Goal: Answer question/provide support: Share knowledge or assist other users

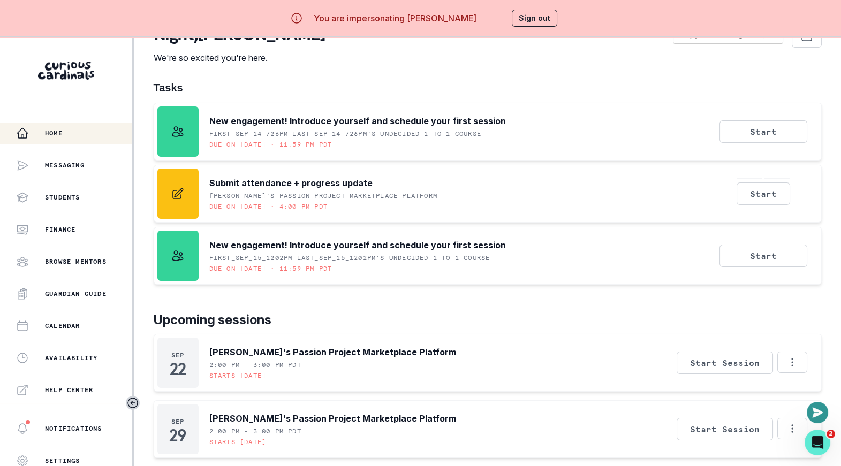
scroll to position [222, 0]
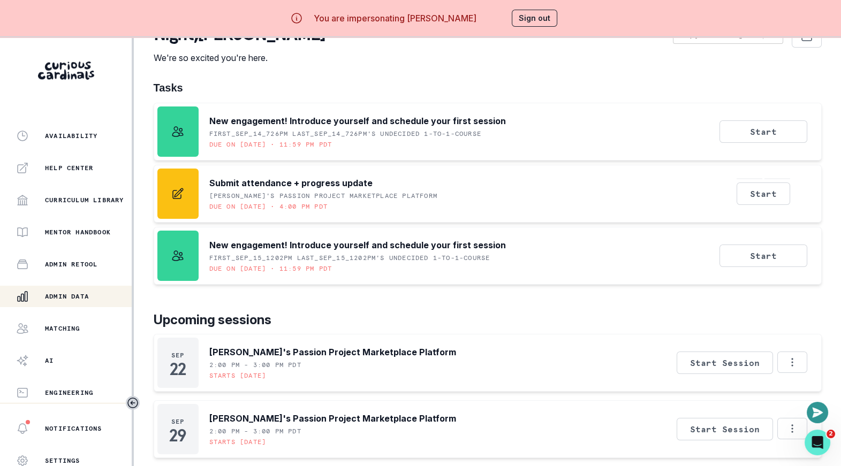
click at [85, 287] on button "Admin Data" at bounding box center [66, 296] width 132 height 21
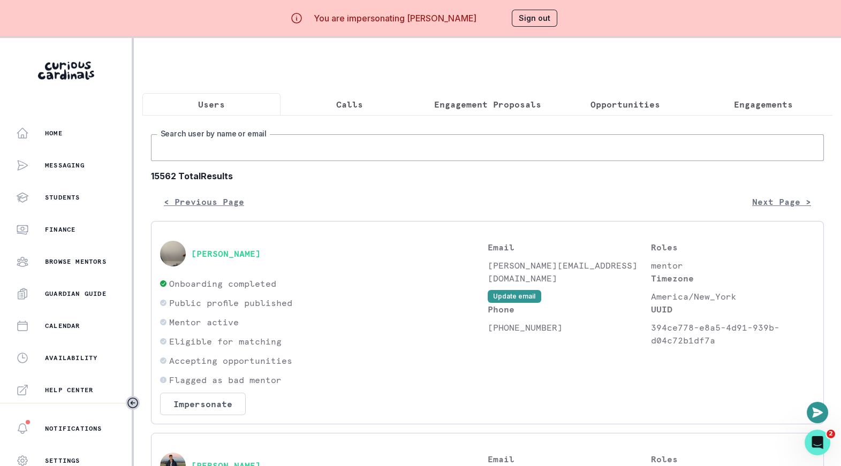
click at [234, 134] on input "Search user by name or email" at bounding box center [487, 147] width 673 height 27
type input "ayesha"
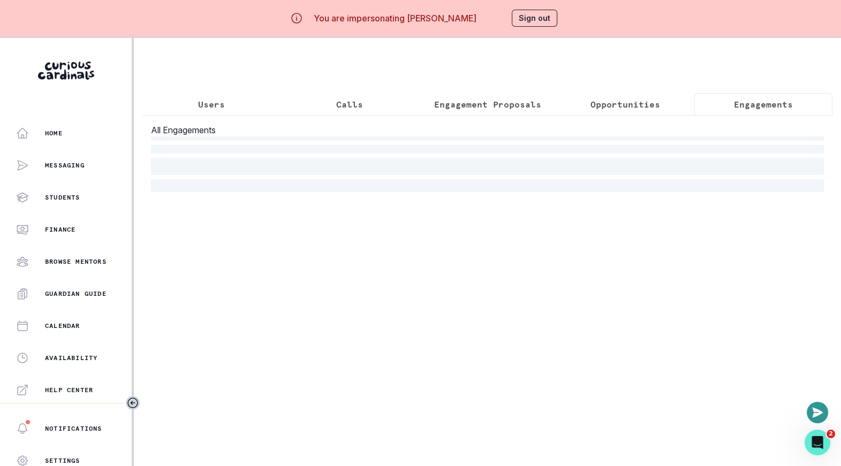
click at [725, 96] on button "Engagements" at bounding box center [763, 104] width 138 height 22
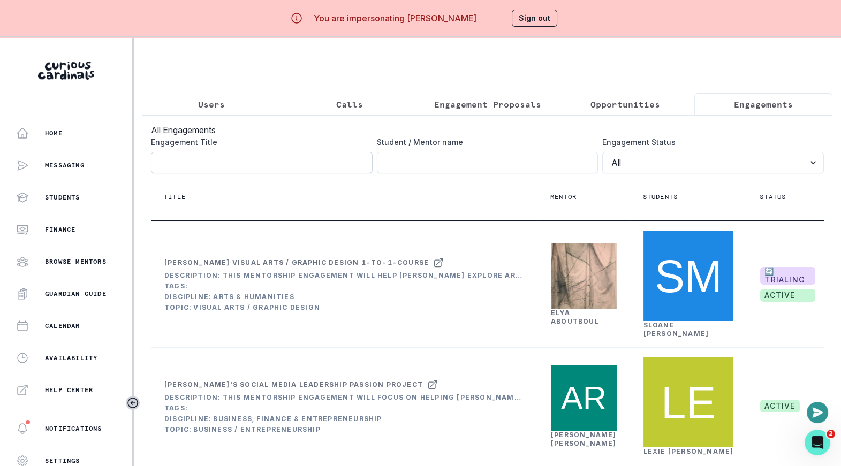
click at [329, 166] on input "Engagement Title" at bounding box center [262, 162] width 222 height 21
type input "[PERSON_NAME]"
click button "submit" at bounding box center [0, 0] width 0 height 0
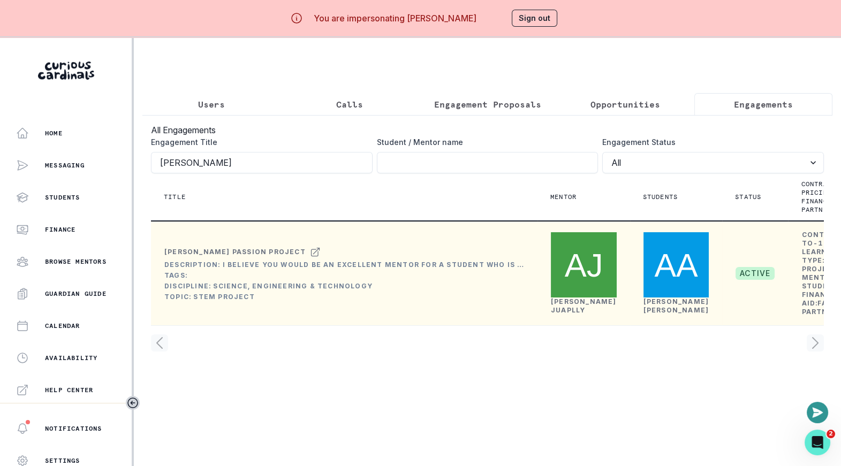
click at [567, 314] on link "[PERSON_NAME] Juaplly" at bounding box center [584, 306] width 66 height 17
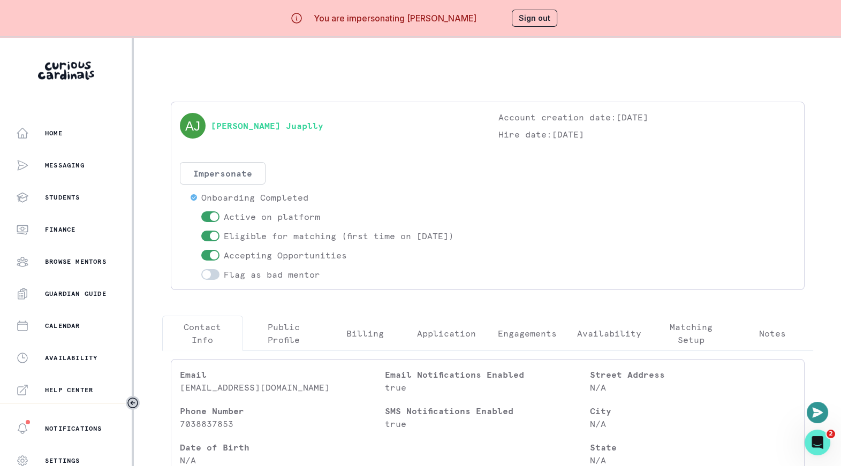
click at [221, 162] on button "Impersonate" at bounding box center [223, 173] width 86 height 22
click at [315, 138] on div "[PERSON_NAME] Juaplly" at bounding box center [328, 126] width 297 height 30
drag, startPoint x: 318, startPoint y: 128, endPoint x: 211, endPoint y: 128, distance: 107.0
click at [211, 128] on div "[PERSON_NAME] Juaplly" at bounding box center [328, 126] width 297 height 30
copy link "[PERSON_NAME] Juaplly"
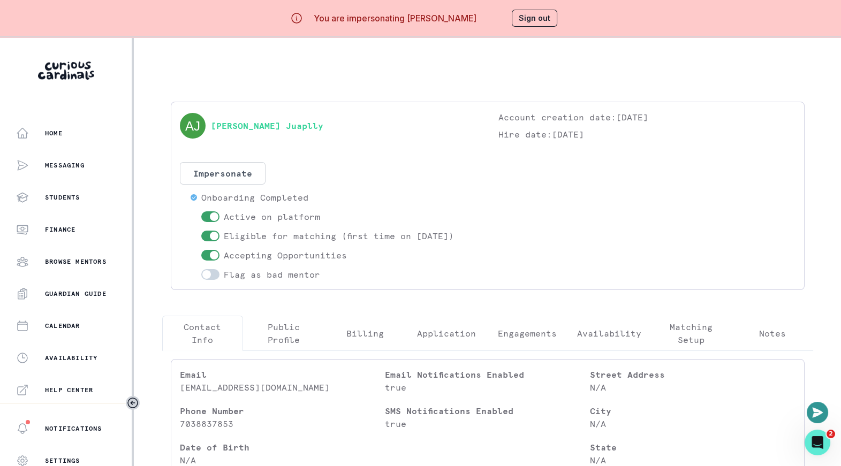
click at [299, 155] on div "[PERSON_NAME] Juaplly Account creation date: [DATE] Hire date: [DATE] Impersona…" at bounding box center [487, 196] width 615 height 170
click at [241, 178] on button "Impersonate" at bounding box center [223, 173] width 86 height 22
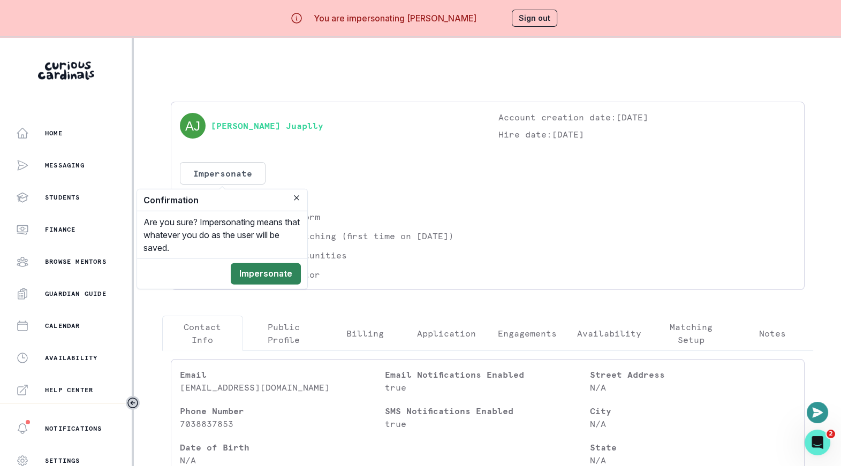
click at [277, 273] on button "Impersonate" at bounding box center [266, 273] width 70 height 21
